Goal: Find specific page/section: Find specific page/section

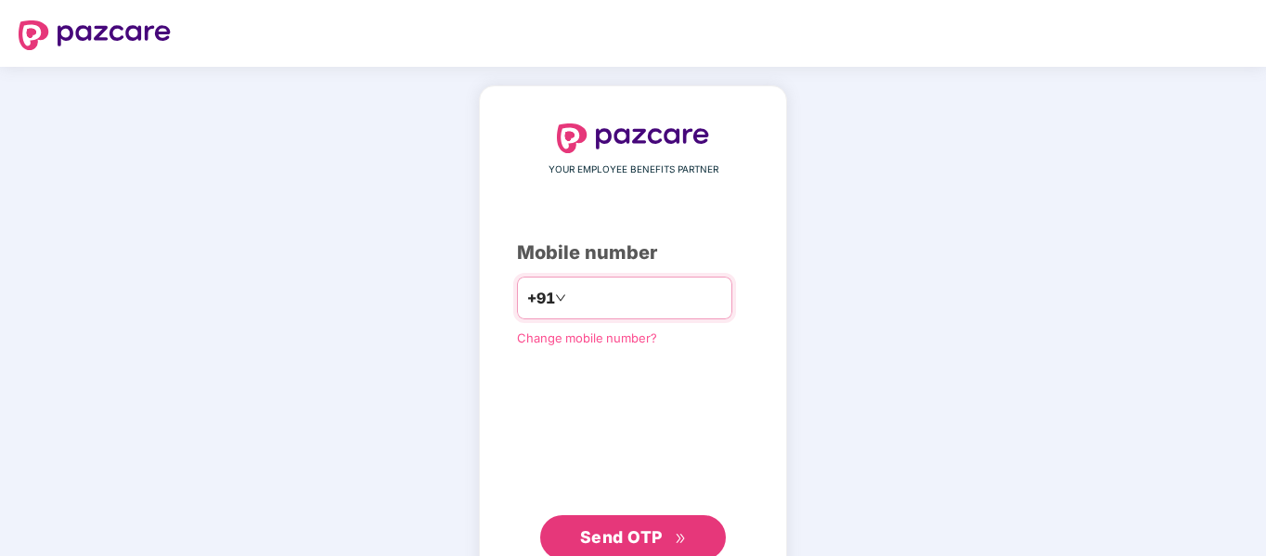
type input "**********"
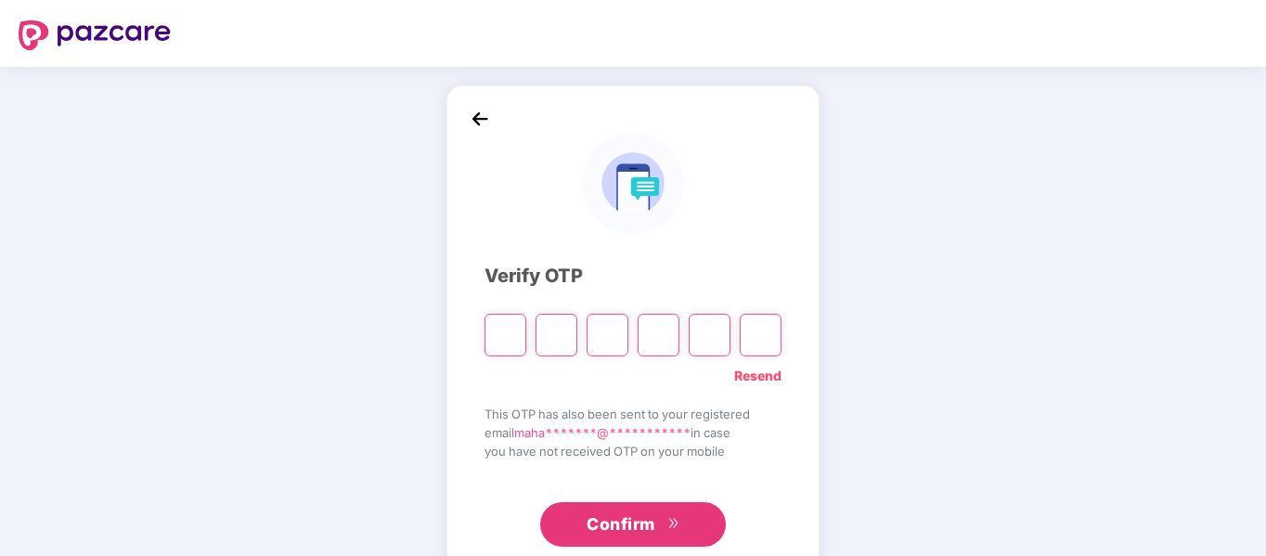
type input "*"
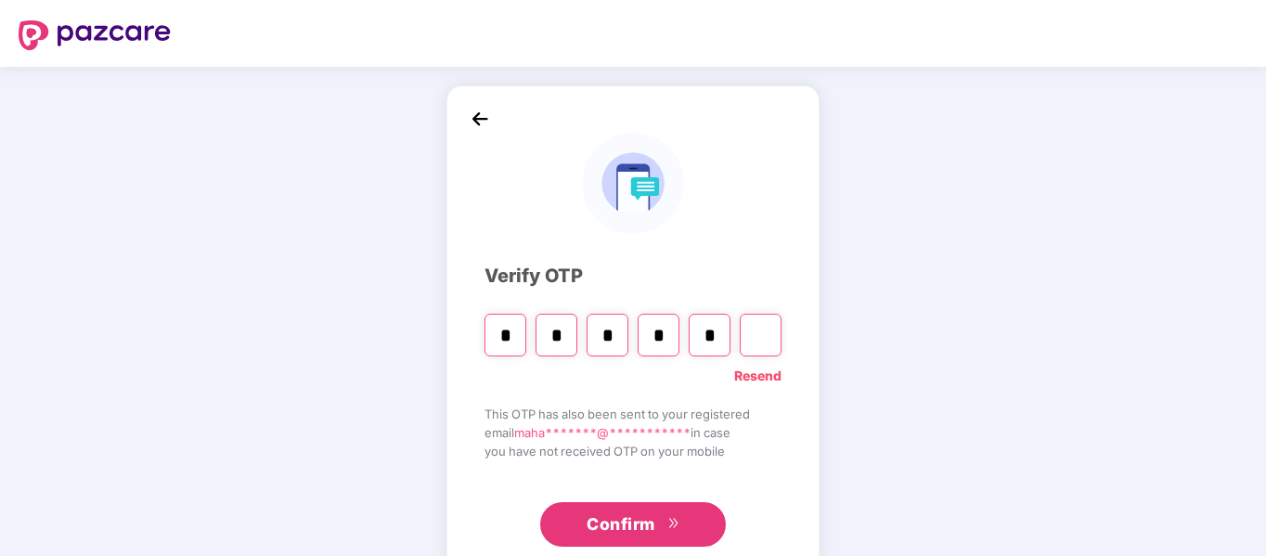
type input "*"
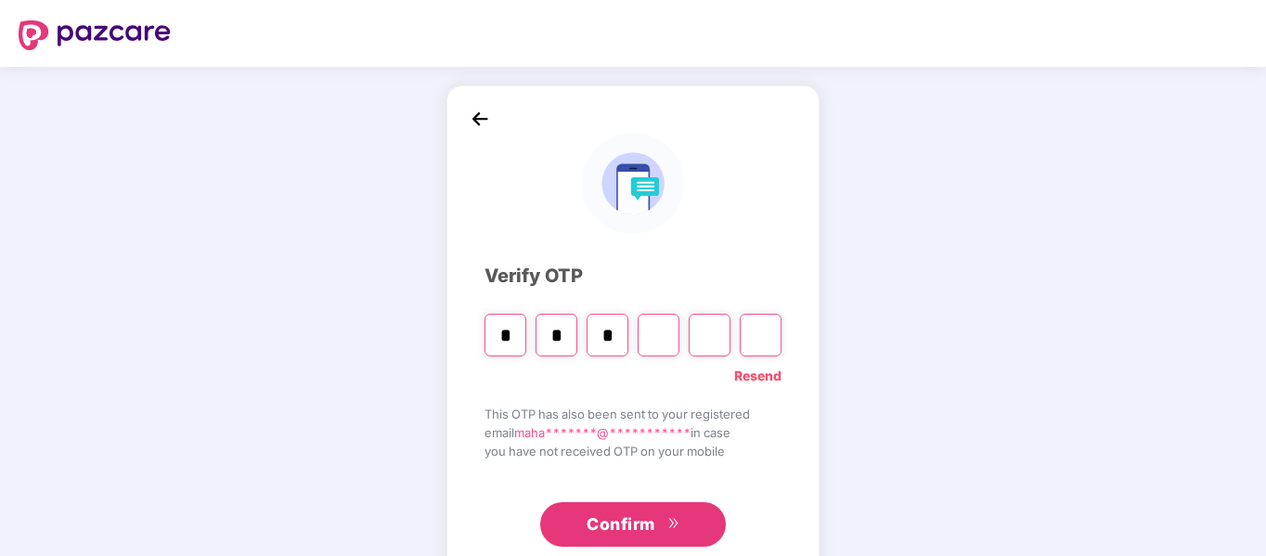
type input "*"
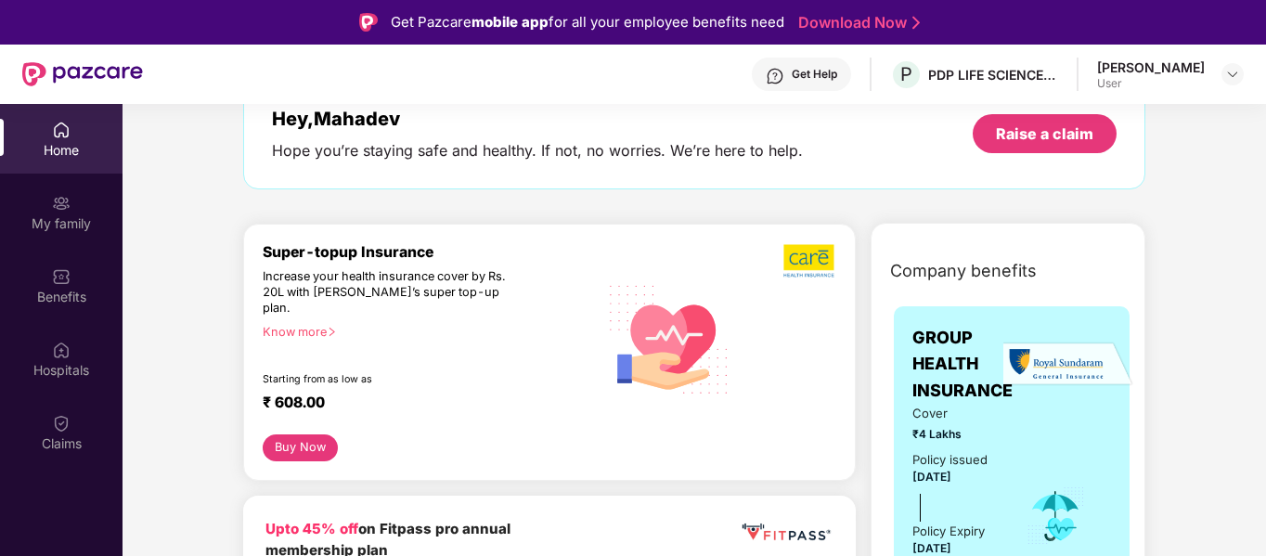
scroll to position [93, 0]
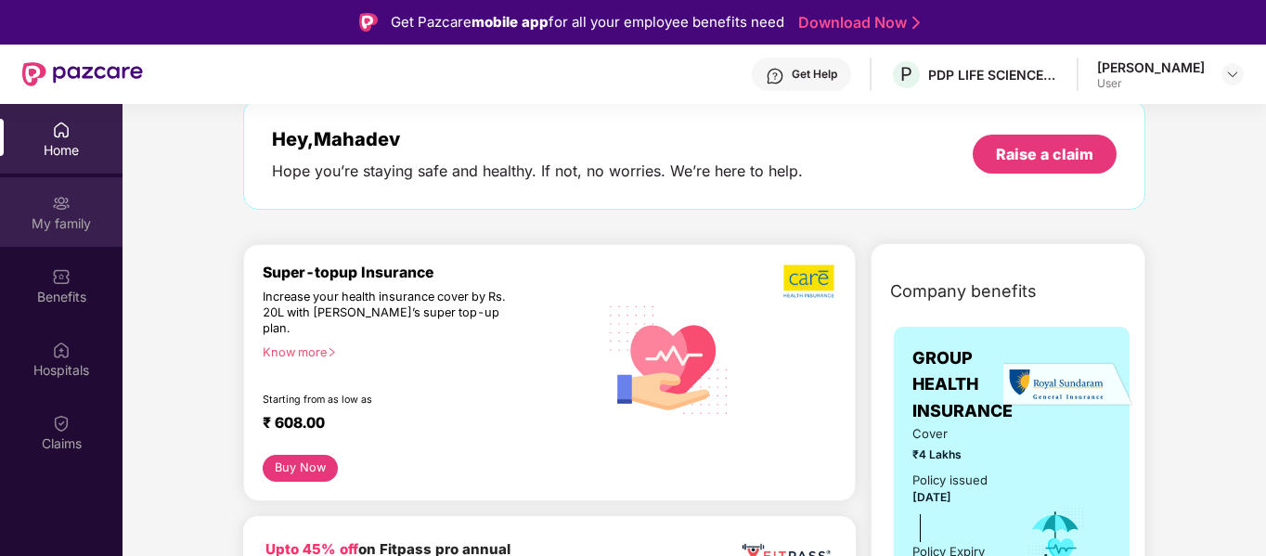
click at [52, 215] on div "My family" at bounding box center [61, 223] width 123 height 19
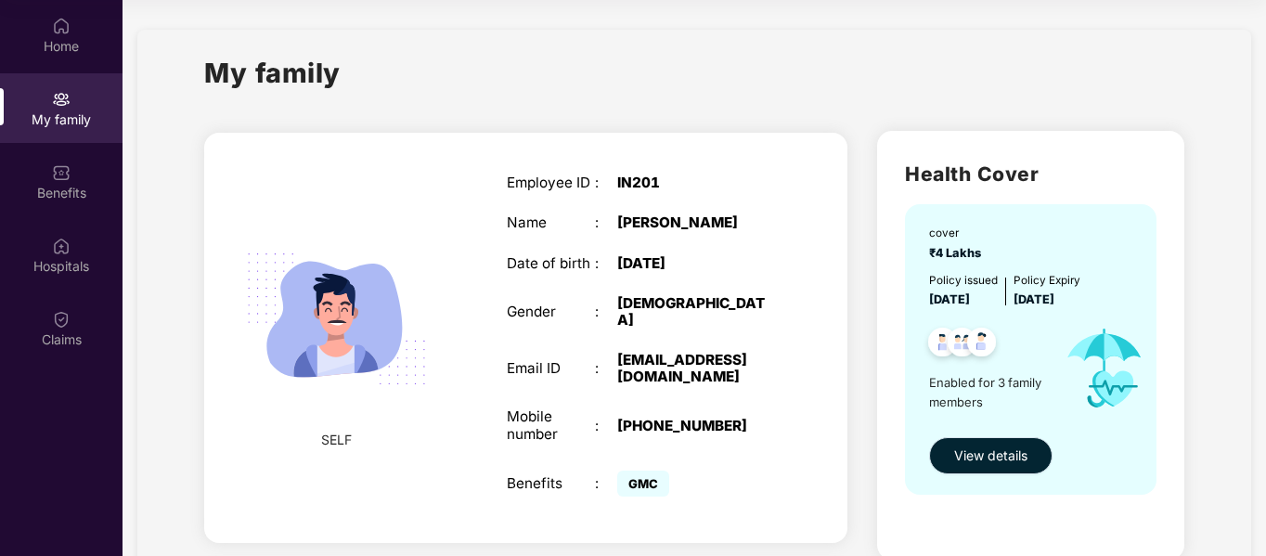
click at [993, 453] on span "View details" at bounding box center [990, 455] width 73 height 20
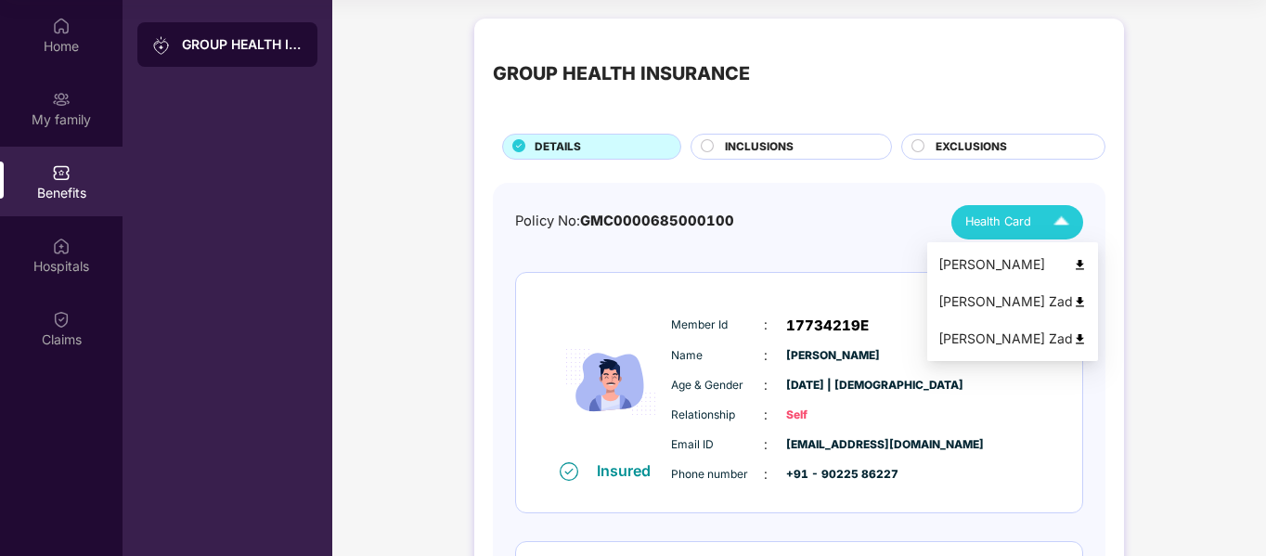
click at [1057, 224] on img at bounding box center [1061, 222] width 32 height 32
click at [1087, 260] on img at bounding box center [1080, 265] width 14 height 14
click at [1087, 299] on img at bounding box center [1080, 302] width 14 height 14
click at [1084, 330] on div "[PERSON_NAME] Zad" at bounding box center [1012, 339] width 148 height 20
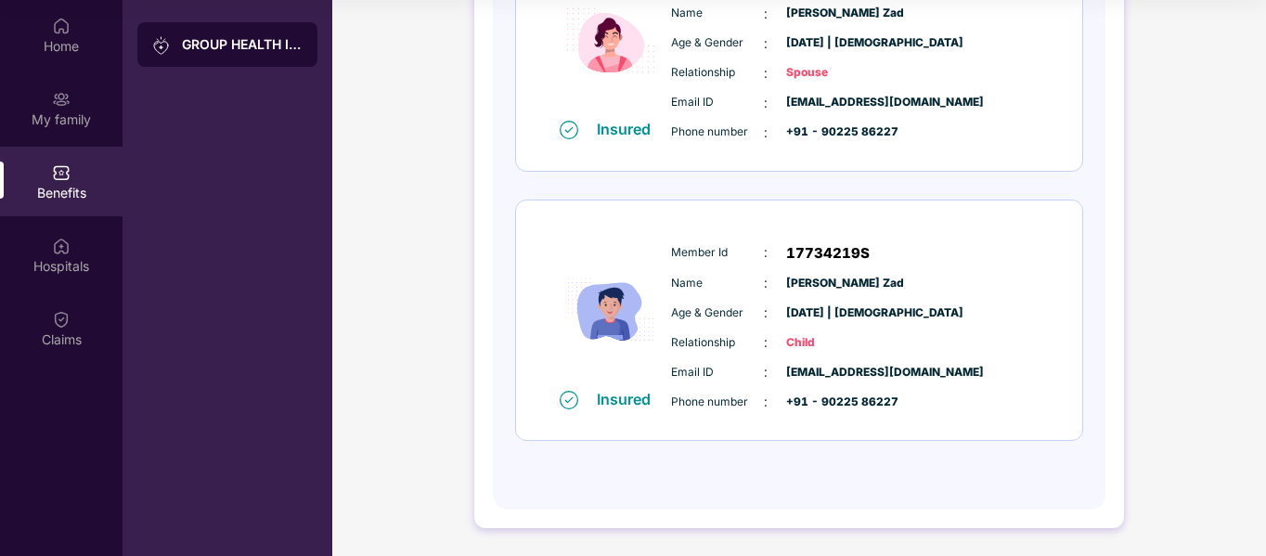
scroll to position [240, 0]
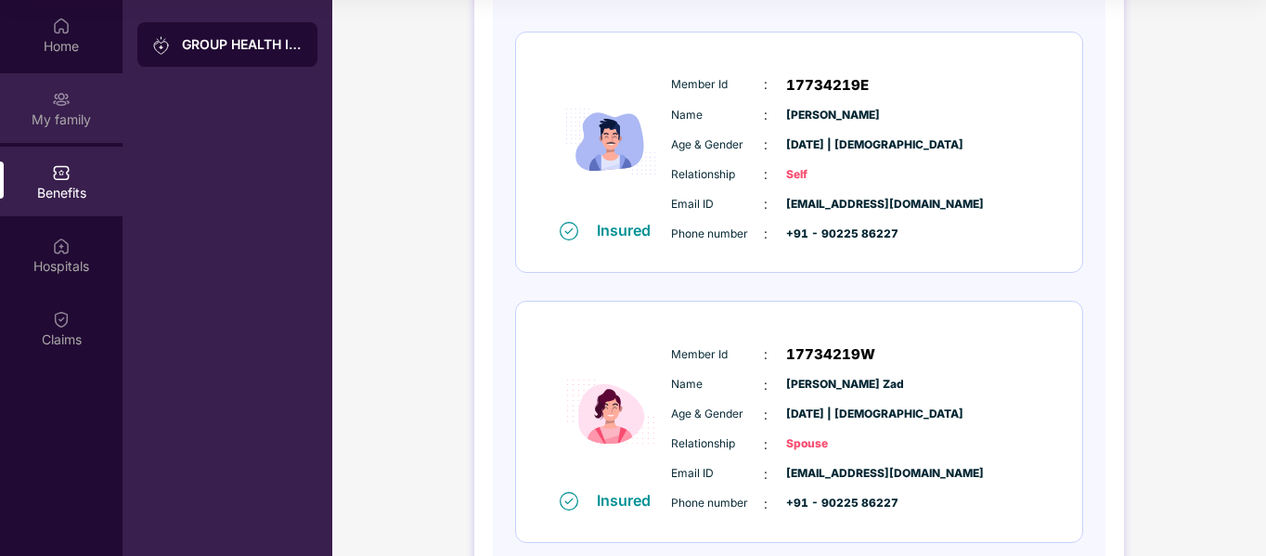
click at [58, 106] on img at bounding box center [61, 99] width 19 height 19
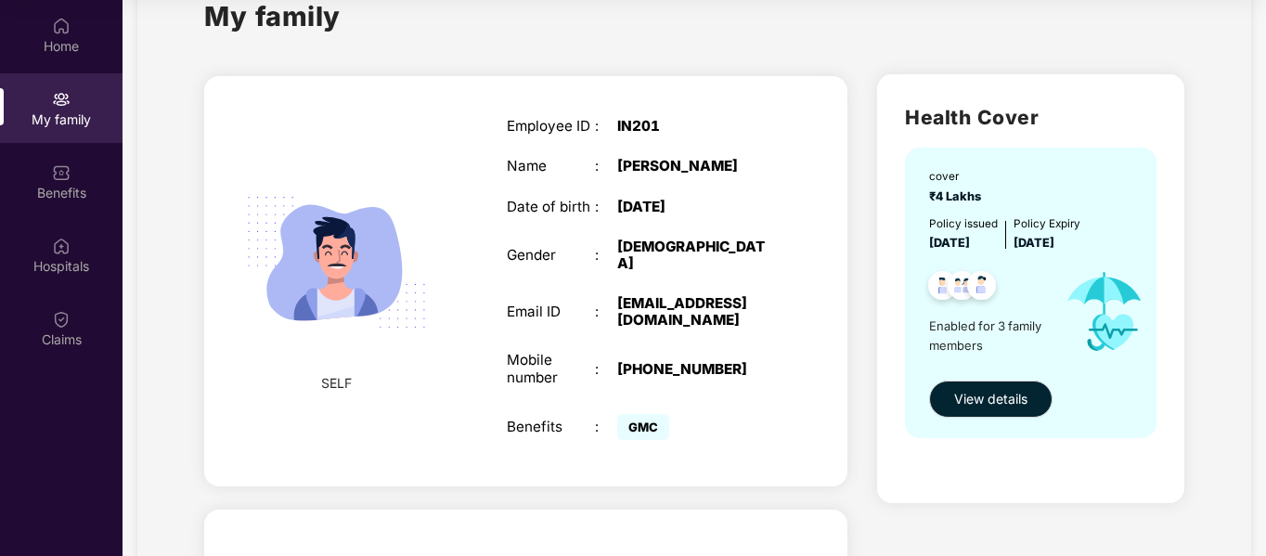
scroll to position [55, 0]
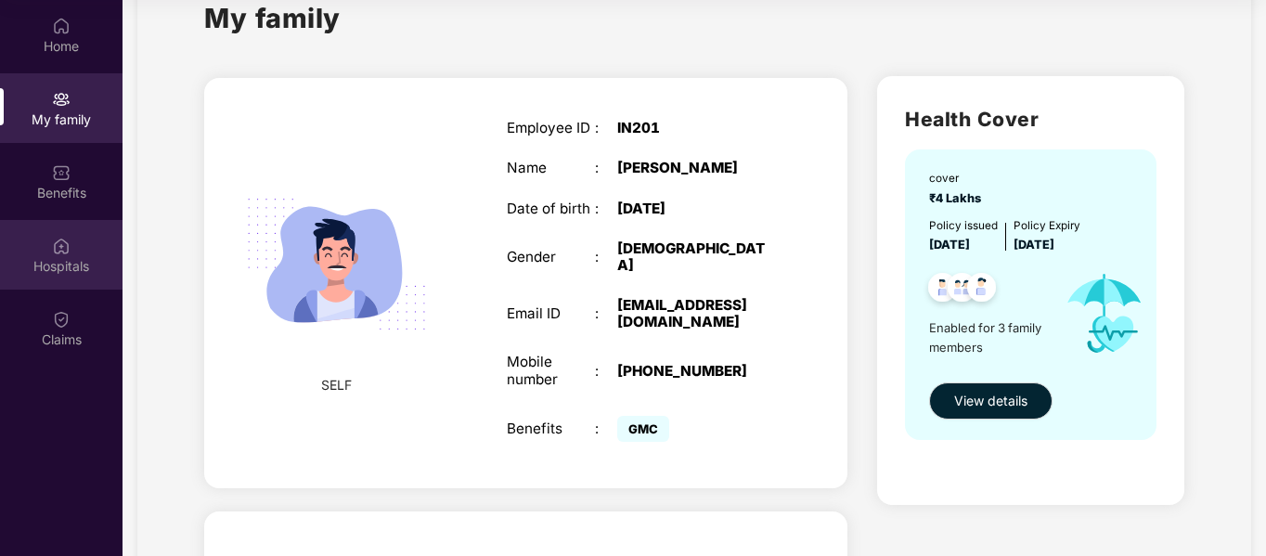
click at [70, 253] on img at bounding box center [61, 246] width 19 height 19
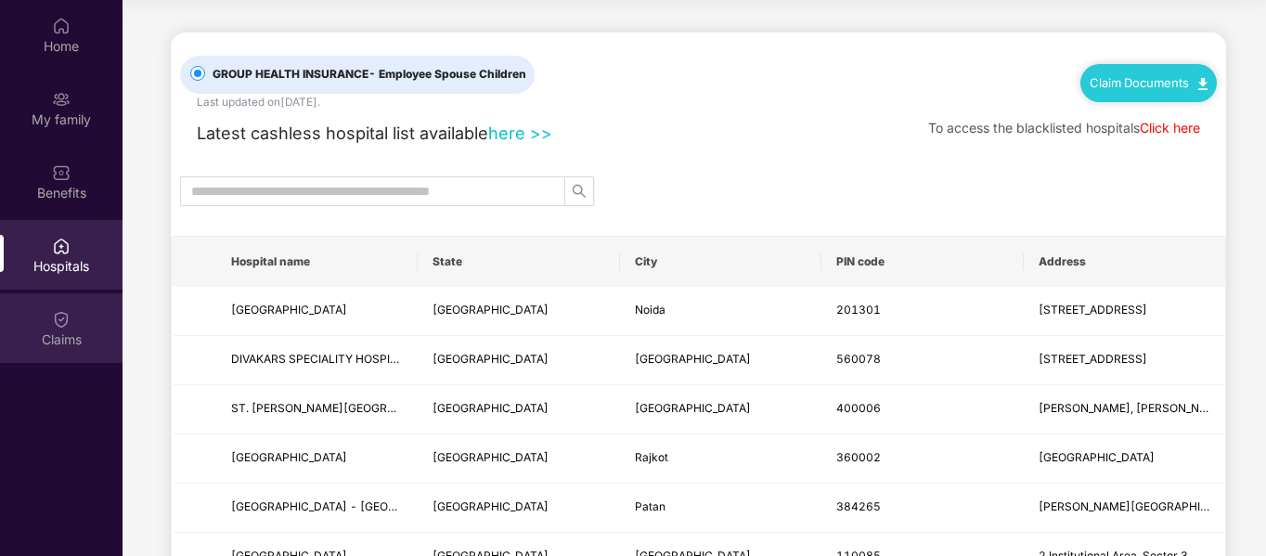
click at [63, 326] on img at bounding box center [61, 319] width 19 height 19
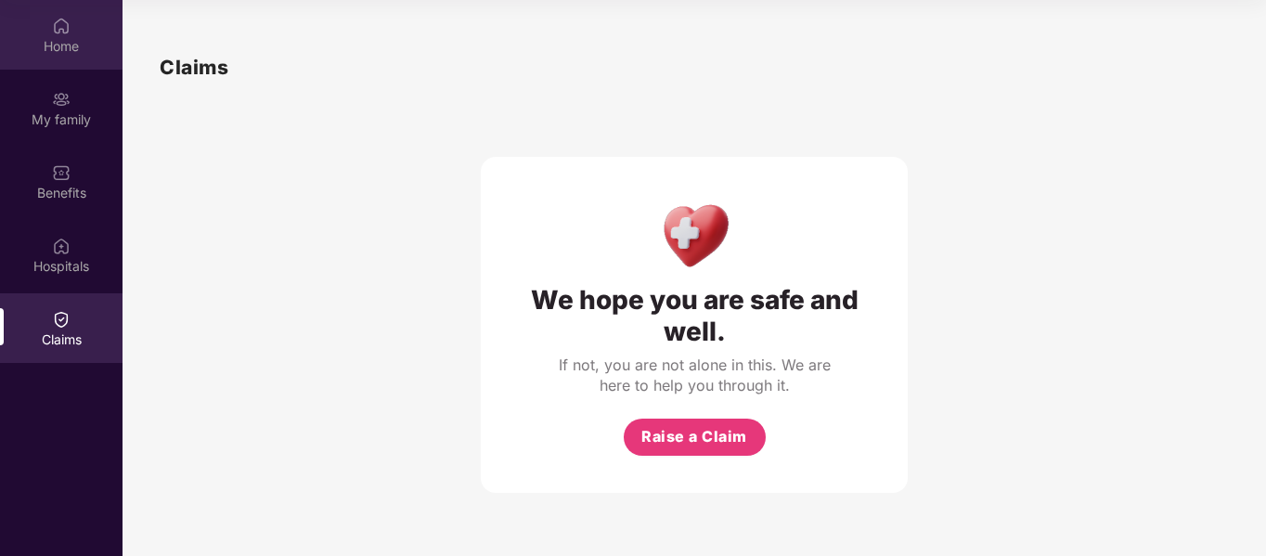
click at [64, 48] on div "Home" at bounding box center [61, 46] width 123 height 19
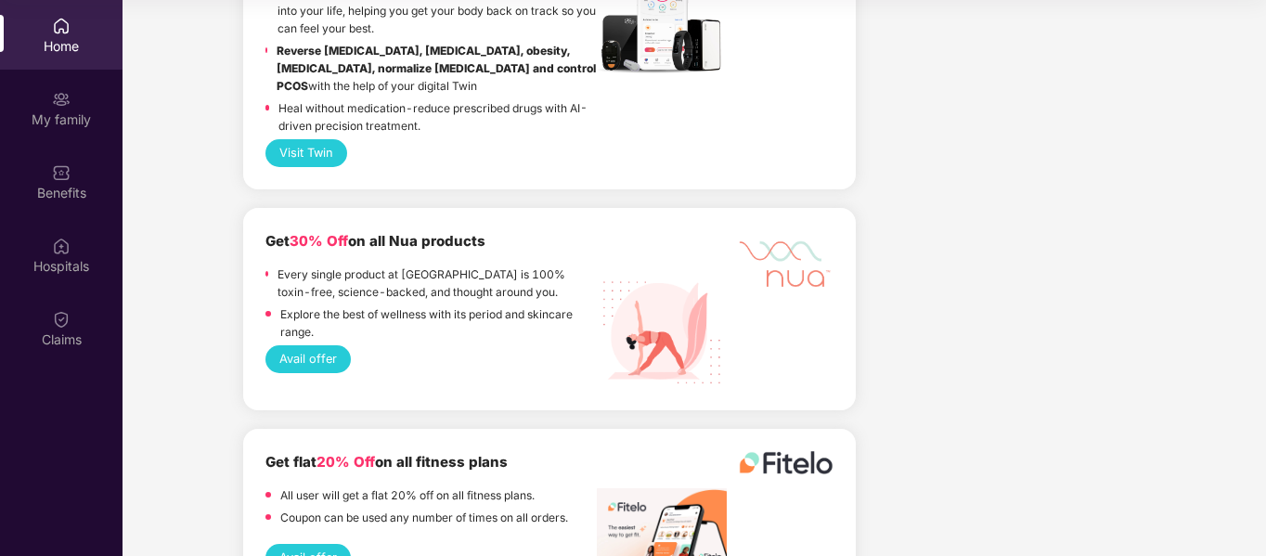
scroll to position [2784, 0]
